Goal: Task Accomplishment & Management: Manage account settings

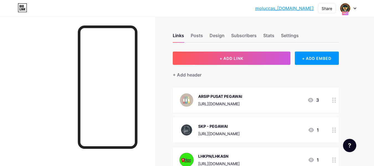
click at [355, 8] on icon at bounding box center [354, 8] width 3 height 2
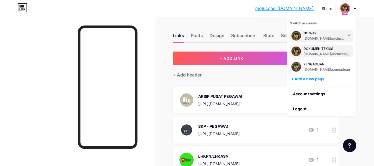
click at [314, 49] on div "DOKUMEN TEKNIS" at bounding box center [327, 48] width 49 height 4
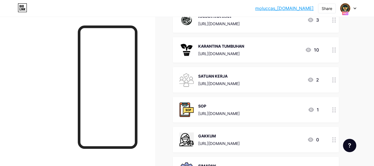
scroll to position [111, 0]
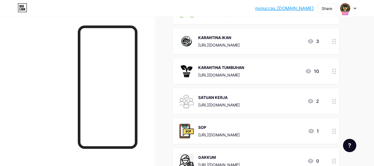
click at [280, 11] on link "moluccas_teknis.bio.link" at bounding box center [284, 8] width 58 height 7
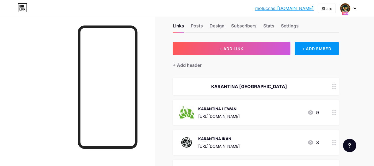
scroll to position [0, 0]
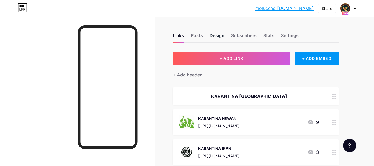
click at [215, 33] on div "Design" at bounding box center [216, 37] width 15 height 10
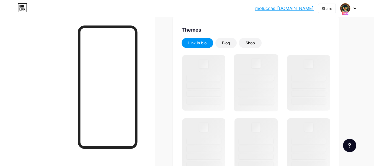
scroll to position [111, 0]
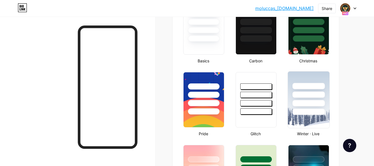
type input "#c2b30f"
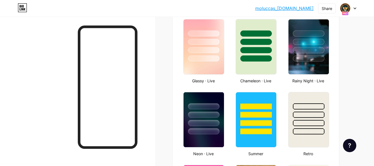
scroll to position [304, 0]
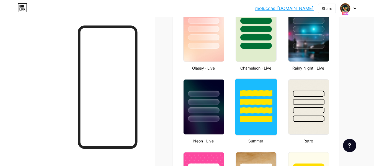
click at [260, 97] on div at bounding box center [256, 100] width 42 height 43
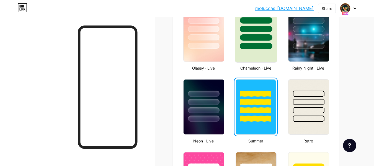
click at [263, 43] on div at bounding box center [256, 46] width 32 height 6
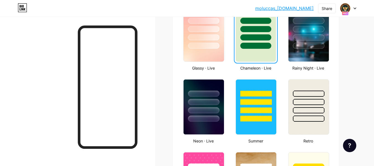
click at [283, 9] on link "moluccas_teknis.bio.link" at bounding box center [284, 8] width 58 height 7
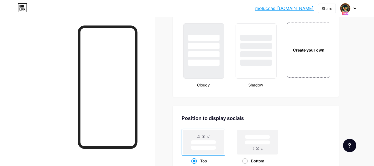
scroll to position [638, 0]
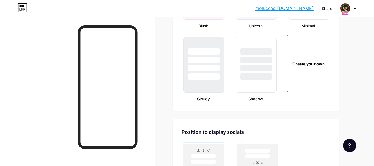
click at [310, 61] on div "Create your own" at bounding box center [309, 64] width 42 height 6
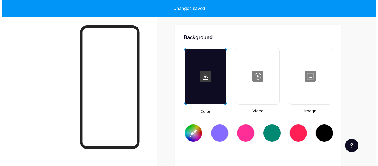
scroll to position [735, 0]
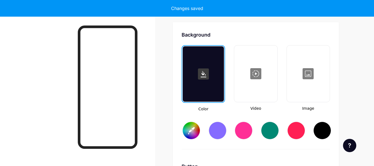
type input "#ffffff"
type input "#000000"
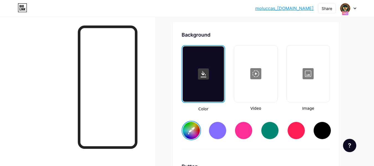
click at [262, 86] on div at bounding box center [256, 73] width 42 height 55
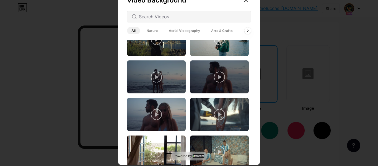
scroll to position [605, 0]
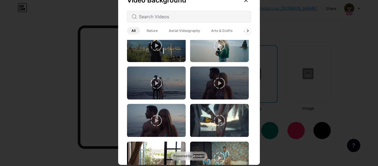
click at [148, 29] on span "Nature" at bounding box center [152, 30] width 20 height 7
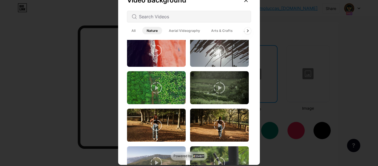
scroll to position [667, 0]
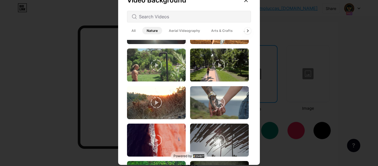
click at [174, 30] on span "Aerial Videography" at bounding box center [184, 30] width 40 height 7
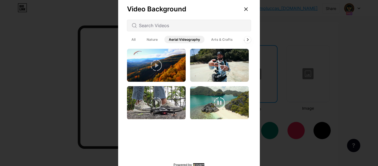
scroll to position [0, 0]
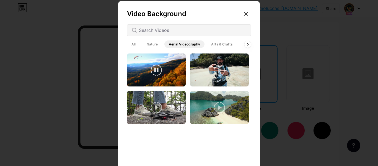
click at [214, 42] on span "Arts & Crafts" at bounding box center [222, 43] width 30 height 7
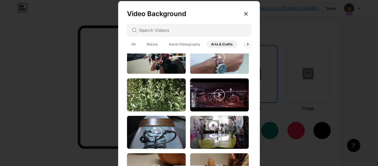
scroll to position [857, 0]
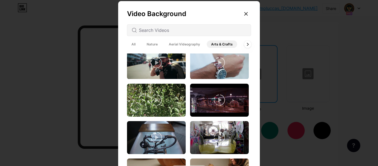
click at [247, 45] on icon at bounding box center [247, 44] width 1 height 2
click at [226, 46] on span "Architecture" at bounding box center [226, 43] width 29 height 7
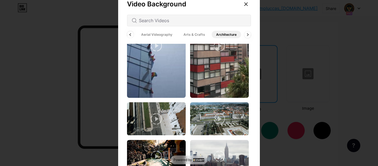
scroll to position [14, 0]
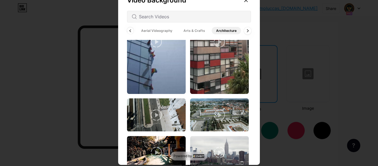
click at [247, 30] on icon at bounding box center [248, 30] width 2 height 3
drag, startPoint x: 221, startPoint y: 28, endPoint x: 224, endPoint y: 32, distance: 5.1
click at [221, 28] on span "Backgrounds" at bounding box center [231, 30] width 30 height 7
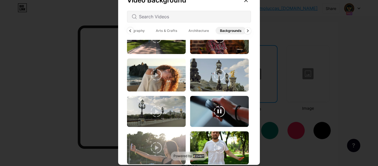
scroll to position [576, 0]
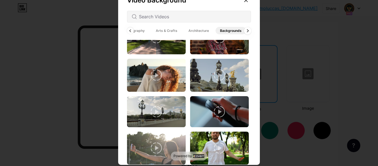
click at [247, 29] on div at bounding box center [247, 30] width 7 height 7
click at [235, 30] on span "Animated" at bounding box center [241, 30] width 25 height 7
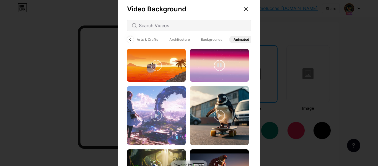
scroll to position [0, 0]
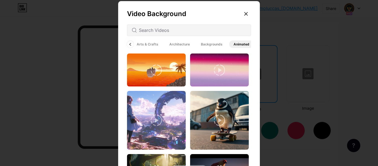
drag, startPoint x: 250, startPoint y: 62, endPoint x: 245, endPoint y: 63, distance: 4.4
click at [252, 80] on div "Video Background All Nature Aerial Videography Arts & Crafts Architecture Backg…" at bounding box center [189, 91] width 142 height 180
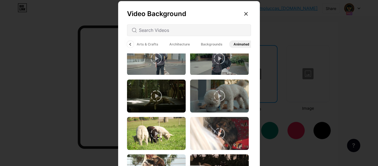
scroll to position [899, 0]
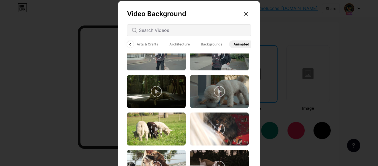
click at [135, 30] on div at bounding box center [189, 30] width 124 height 12
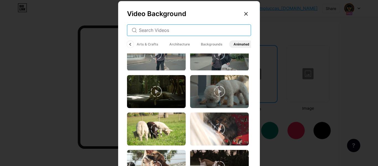
click at [153, 28] on input "text" at bounding box center [192, 30] width 107 height 7
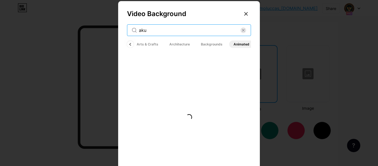
scroll to position [0, 0]
type input "a"
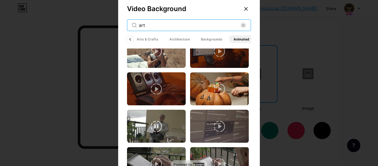
scroll to position [14, 0]
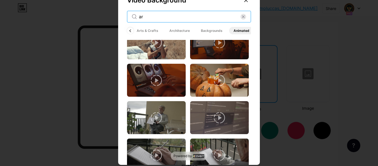
type input "a"
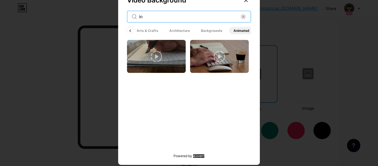
type input "i"
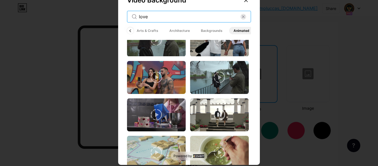
scroll to position [803, 0]
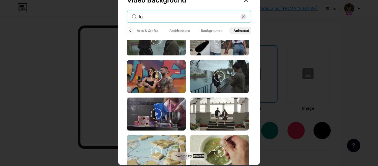
type input "l"
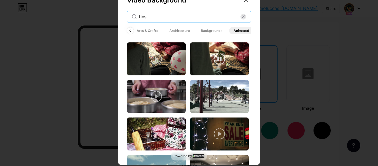
scroll to position [471, 0]
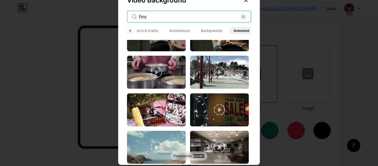
drag, startPoint x: 131, startPoint y: 15, endPoint x: 121, endPoint y: 15, distance: 9.1
click at [121, 15] on div "Video Background fins All Nature Aerial Videography Arts & Crafts Architecture …" at bounding box center [189, 78] width 142 height 180
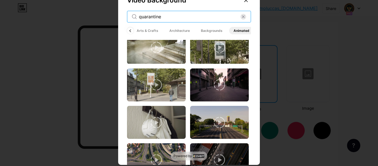
scroll to position [797, 0]
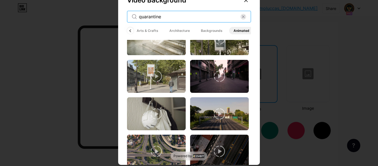
click at [165, 17] on input "quarantine" at bounding box center [190, 16] width 102 height 7
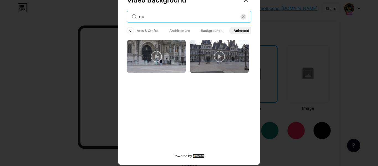
type input "q"
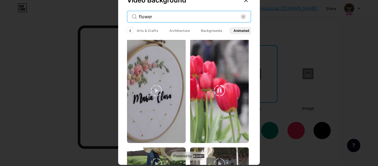
scroll to position [990, 0]
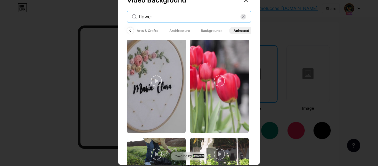
drag, startPoint x: 156, startPoint y: 16, endPoint x: 133, endPoint y: 16, distance: 23.2
click at [133, 16] on div "flower" at bounding box center [189, 17] width 124 height 12
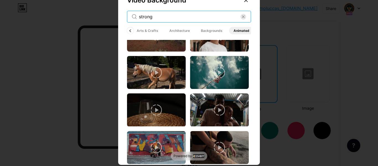
scroll to position [581, 0]
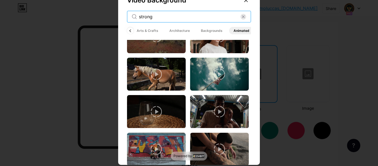
drag, startPoint x: 158, startPoint y: 15, endPoint x: 122, endPoint y: 14, distance: 35.8
click at [122, 14] on div "Video Background strong All Nature Aerial Videography Arts & Crafts Architectur…" at bounding box center [189, 78] width 142 height 180
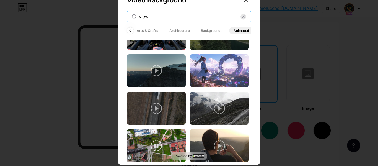
scroll to position [693, 0]
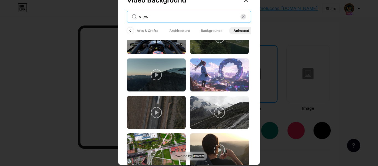
drag, startPoint x: 156, startPoint y: 17, endPoint x: 126, endPoint y: 14, distance: 29.8
click at [127, 14] on div "view" at bounding box center [189, 17] width 124 height 12
paste input "beautiful scenery"
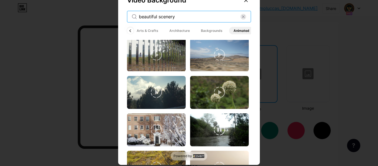
scroll to position [194, 0]
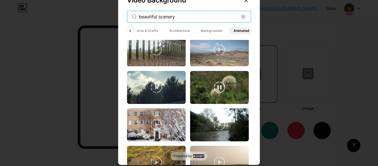
type input "beautiful scenery"
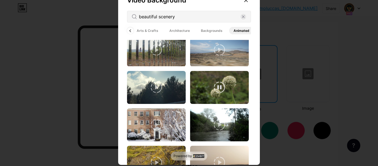
click at [230, 90] on video at bounding box center [219, 87] width 59 height 33
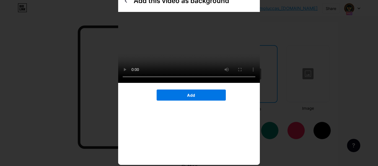
click at [192, 97] on span "Add" at bounding box center [191, 95] width 8 height 5
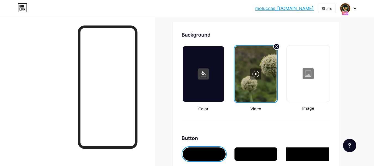
click at [290, 8] on link "moluccas_teknis.bio.link" at bounding box center [284, 8] width 58 height 7
click at [211, 79] on div at bounding box center [203, 73] width 41 height 55
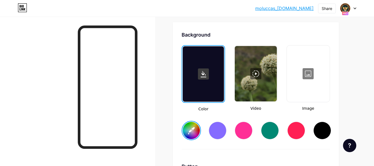
click at [219, 132] on div at bounding box center [218, 130] width 18 height 18
click at [298, 131] on div at bounding box center [296, 130] width 18 height 18
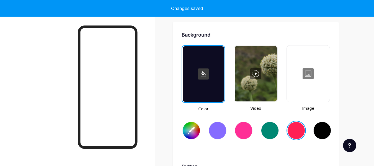
type input "#ff1f54"
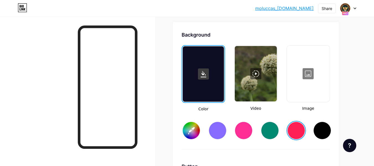
click at [257, 76] on div at bounding box center [256, 73] width 42 height 55
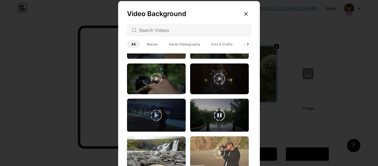
scroll to position [581, 0]
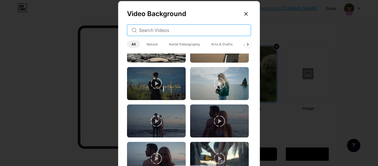
click at [177, 32] on input "text" at bounding box center [192, 30] width 107 height 7
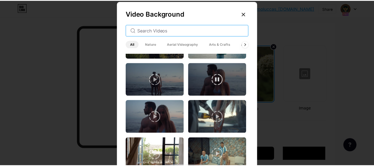
scroll to position [747, 0]
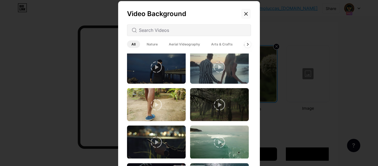
click at [245, 14] on icon at bounding box center [246, 13] width 3 height 3
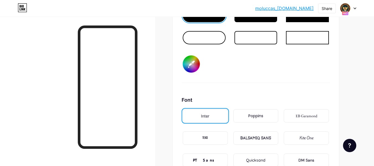
scroll to position [845, 0]
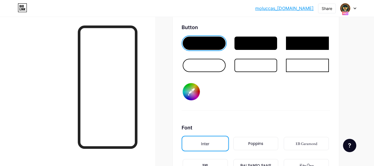
click at [247, 64] on div at bounding box center [255, 65] width 43 height 13
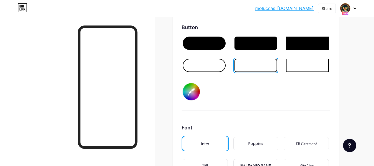
click at [206, 65] on div at bounding box center [204, 65] width 43 height 13
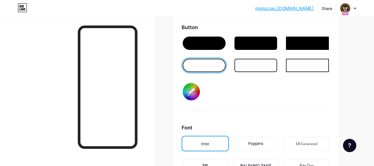
click at [191, 94] on input "#000000" at bounding box center [191, 91] width 17 height 17
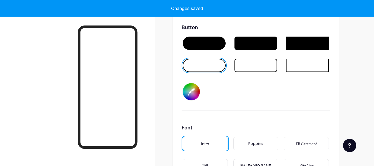
type input "#e1e515"
click at [222, 95] on div "Button #e1e515" at bounding box center [256, 67] width 148 height 87
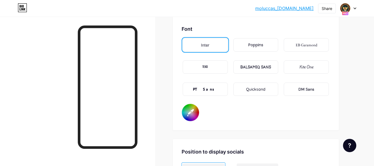
scroll to position [956, 0]
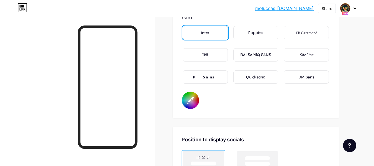
click at [191, 101] on input "#000000" at bounding box center [190, 100] width 17 height 17
type input "#66f0d9"
click at [287, 105] on div "Font Inter Poppins EB Garamond TEKO BALSAMIQ SANS Kite One PT Sans Quicksand DM…" at bounding box center [256, 61] width 148 height 96
click at [277, 9] on link "moluccas_teknis.bio.link" at bounding box center [284, 8] width 58 height 7
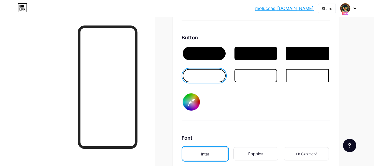
scroll to position [818, 0]
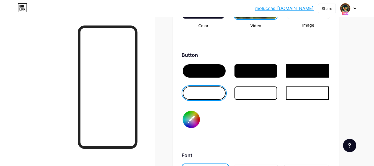
click at [189, 121] on input "#e1e515" at bounding box center [191, 119] width 17 height 17
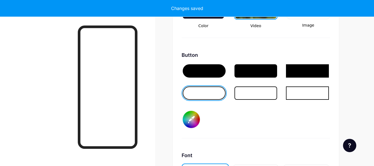
type input "#47ebe0"
click at [282, 124] on div "Button #47ebe0" at bounding box center [256, 94] width 148 height 87
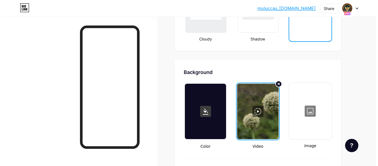
scroll to position [707, 0]
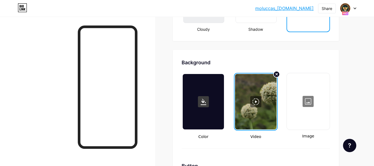
click at [264, 96] on div at bounding box center [255, 101] width 41 height 55
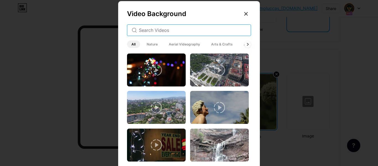
click at [175, 30] on input "text" at bounding box center [192, 30] width 107 height 7
paste input "decorative fish"
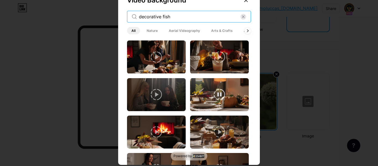
scroll to position [0, 0]
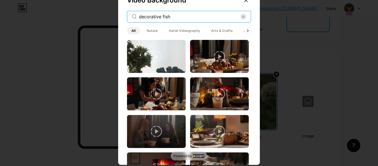
drag, startPoint x: 173, startPoint y: 17, endPoint x: 132, endPoint y: 15, distance: 41.3
click at [132, 15] on div "decorative fish" at bounding box center [189, 17] width 124 height 12
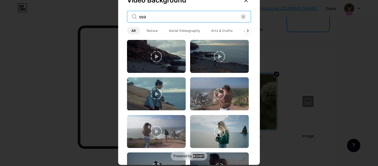
drag, startPoint x: 146, startPoint y: 15, endPoint x: 125, endPoint y: 14, distance: 20.8
click at [127, 14] on div "sea" at bounding box center [189, 17] width 124 height 12
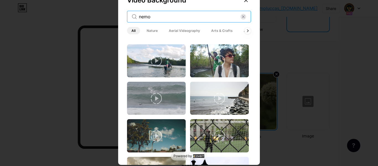
scroll to position [55, 0]
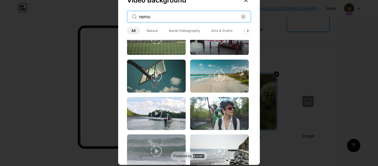
drag, startPoint x: 157, startPoint y: 17, endPoint x: 95, endPoint y: 12, distance: 62.2
click at [95, 12] on div "Video Background nemo All Nature Aerial Videography Arts & Crafts Architecture …" at bounding box center [189, 83] width 378 height 166
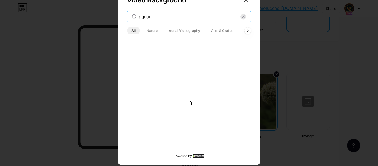
scroll to position [0, 0]
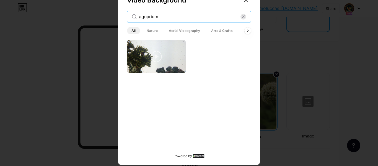
drag, startPoint x: 161, startPoint y: 17, endPoint x: 125, endPoint y: 16, distance: 35.4
click at [127, 16] on div "aquarium" at bounding box center [189, 17] width 124 height 12
paste input "Queen Angelfish"
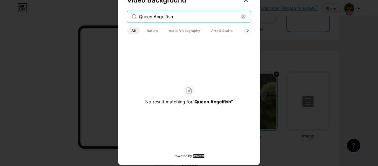
drag, startPoint x: 178, startPoint y: 15, endPoint x: 126, endPoint y: 15, distance: 51.5
click at [127, 15] on div "Queen Angelfish" at bounding box center [189, 17] width 124 height 12
type input "h"
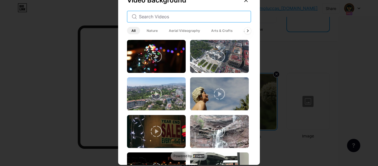
paste input "shark"
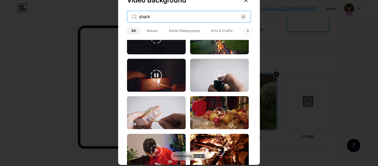
scroll to position [259, 0]
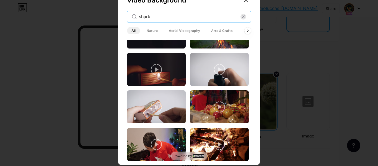
drag, startPoint x: 159, startPoint y: 16, endPoint x: 124, endPoint y: 12, distance: 34.8
click at [124, 12] on div "Video Background shark All Nature Aerial Videography Arts & Crafts Architecture…" at bounding box center [189, 78] width 142 height 180
paste input "ea ​​view"
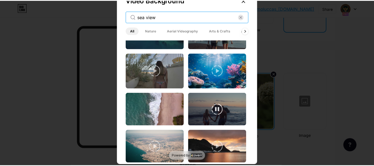
scroll to position [249, 0]
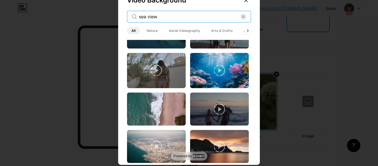
type input "sea ​​view"
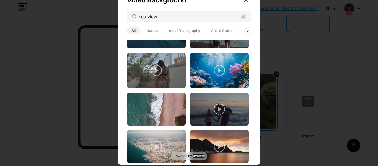
click at [220, 66] on icon at bounding box center [219, 70] width 11 height 11
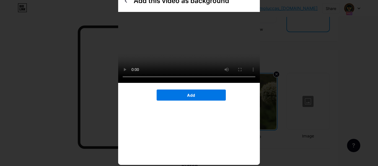
click at [189, 97] on span "Add" at bounding box center [191, 95] width 8 height 5
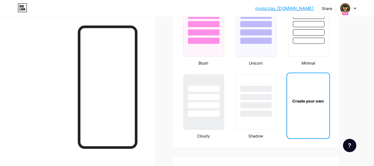
scroll to position [569, 0]
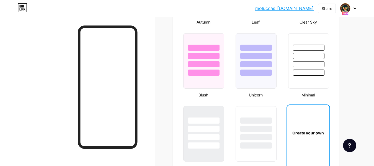
click at [287, 10] on link "moluccas_teknis.bio.link" at bounding box center [284, 8] width 58 height 7
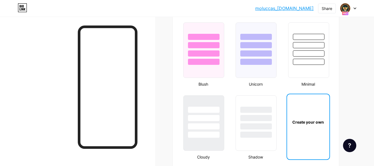
scroll to position [576, 0]
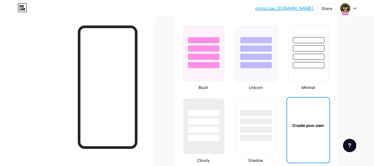
click at [286, 9] on link "moluccas_teknis.bio.link" at bounding box center [284, 8] width 58 height 7
click at [357, 9] on div "moluccas_teknis... moluccas_teknis.bio.link Share Switch accounts DOKUMEN TEKNI…" at bounding box center [187, 8] width 374 height 10
click at [356, 9] on icon at bounding box center [354, 8] width 3 height 2
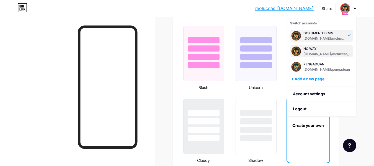
click at [325, 51] on div "NO WAY bio.link/moluccas_drive" at bounding box center [327, 51] width 49 height 10
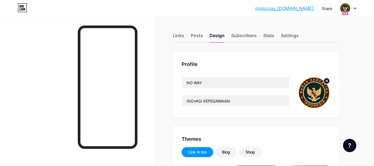
type input "#000000"
type input "#fbf9f9"
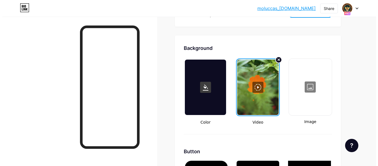
scroll to position [720, 0]
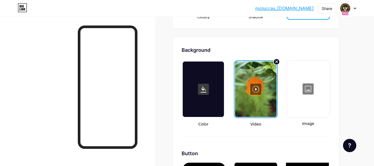
click at [260, 89] on div at bounding box center [255, 88] width 41 height 55
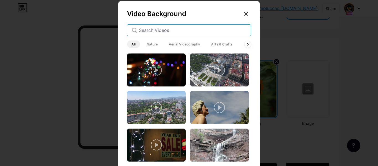
click at [181, 30] on input "text" at bounding box center [192, 30] width 107 height 7
paste input "staffing"
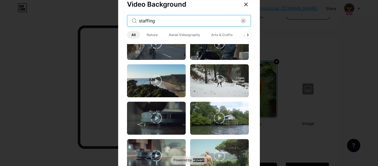
scroll to position [14, 0]
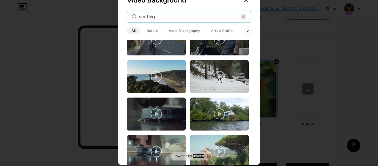
drag, startPoint x: 159, startPoint y: 16, endPoint x: 121, endPoint y: 12, distance: 38.1
click at [121, 12] on div "Video Background staffing All Nature Aerial Videography Arts & Crafts Architect…" at bounding box center [189, 78] width 142 height 180
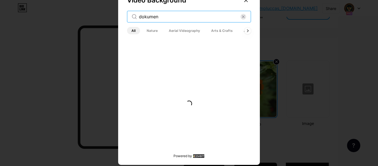
scroll to position [0, 0]
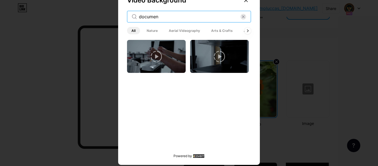
drag, startPoint x: 162, startPoint y: 17, endPoint x: 133, endPoint y: 13, distance: 29.6
click at [133, 13] on div "documen" at bounding box center [189, 17] width 124 height 12
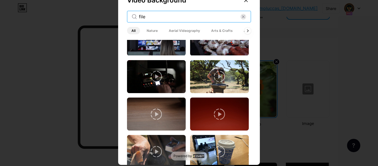
scroll to position [742, 0]
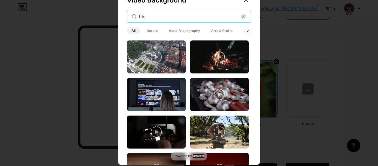
drag, startPoint x: 152, startPoint y: 17, endPoint x: 123, endPoint y: 13, distance: 29.0
click at [123, 13] on div "Video Background file All Nature Aerial Videography Arts & Crafts Architecture …" at bounding box center [189, 78] width 142 height 180
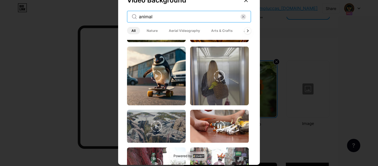
scroll to position [247, 0]
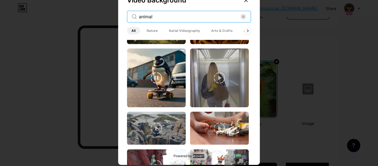
type input "animal"
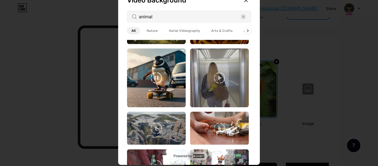
click at [167, 81] on video at bounding box center [156, 77] width 59 height 59
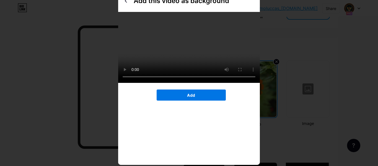
click at [198, 100] on button "Add" at bounding box center [191, 94] width 69 height 11
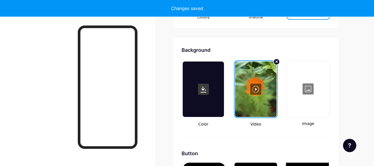
type input "#000000"
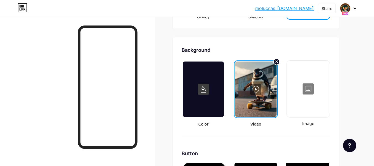
click at [258, 91] on div at bounding box center [255, 88] width 41 height 55
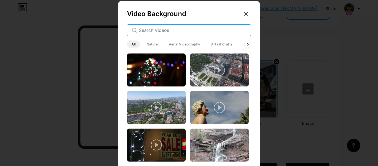
click at [161, 29] on input "text" at bounding box center [192, 30] width 107 height 7
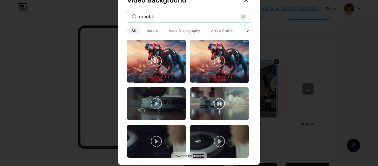
scroll to position [0, 0]
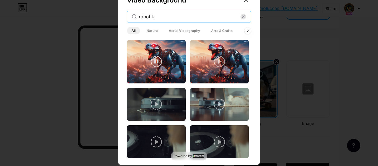
drag, startPoint x: 154, startPoint y: 14, endPoint x: 132, endPoint y: 14, distance: 22.4
click at [132, 14] on div "robotik" at bounding box center [189, 17] width 124 height 12
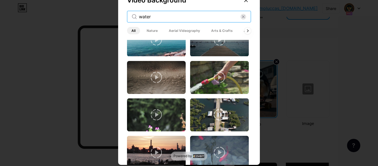
scroll to position [803, 0]
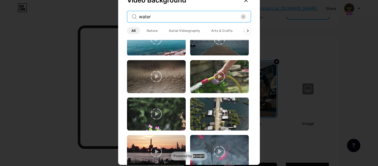
drag, startPoint x: 156, startPoint y: 17, endPoint x: 121, endPoint y: 15, distance: 34.9
click at [121, 15] on div "Video Background water All Nature Aerial Videography Arts & Crafts Architecture…" at bounding box center [189, 78] width 142 height 180
paste input "fall"
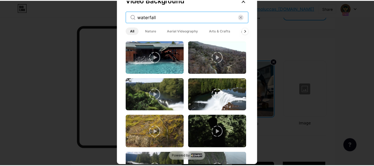
scroll to position [111, 0]
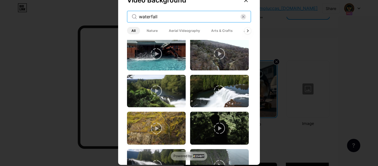
type input "waterfall"
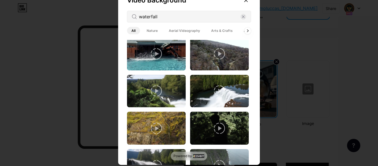
click at [216, 88] on icon at bounding box center [219, 90] width 11 height 11
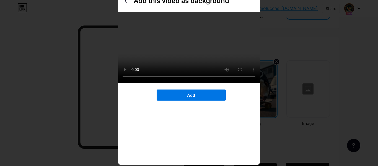
click at [184, 100] on button "Add" at bounding box center [191, 94] width 69 height 11
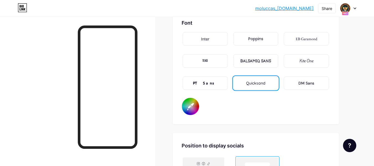
scroll to position [936, 0]
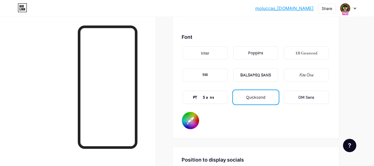
click at [190, 121] on input "#fbf9f9" at bounding box center [190, 120] width 17 height 17
type input "#000000"
type input "#f9fbf9"
type input "#000000"
type input "#fbfaf9"
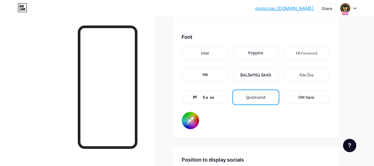
type input "#000000"
type input "#a0511c"
type input "#000000"
type input "#e3874a"
type input "#000000"
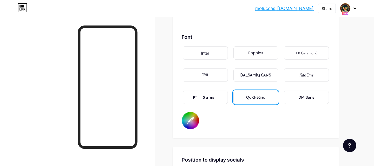
type input "#73e34a"
type input "#000000"
type input "#47b91d"
type input "#000000"
type input "#49bd1f"
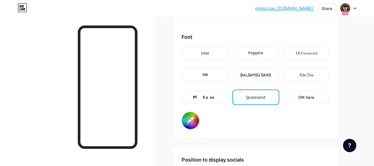
type input "#000000"
type input "#1f3ebd"
type input "#000000"
type input "#2e4ecc"
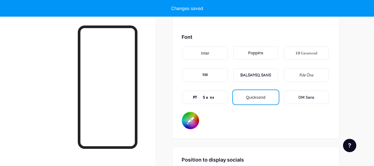
type input "#000000"
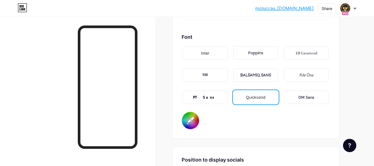
type input "#2e4ecc"
click at [268, 122] on div "Font Inter Poppins EB Garamond TEKO BALSAMIQ SANS Kite One PT Sans Quicksand DM…" at bounding box center [256, 81] width 148 height 96
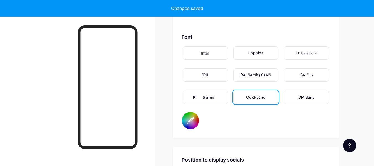
type input "#000000"
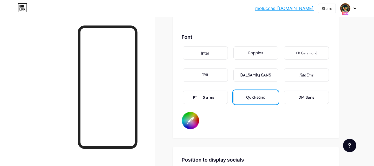
click at [288, 7] on link "moluccas_[DOMAIN_NAME]" at bounding box center [284, 8] width 58 height 7
